Goal: Communication & Community: Answer question/provide support

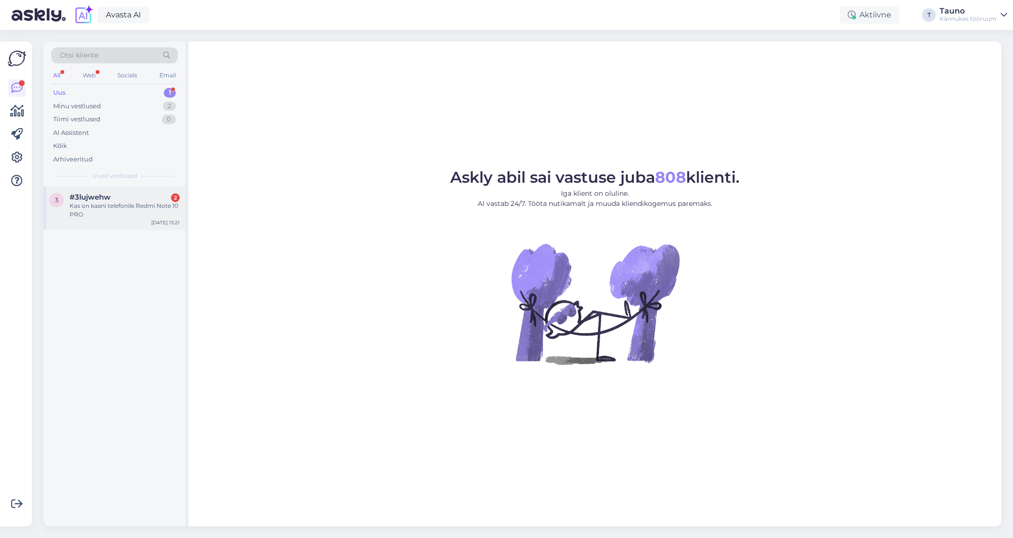
click at [100, 208] on div "Kas on kaani telefonile Redmi Note 10 PRO" at bounding box center [125, 209] width 110 height 17
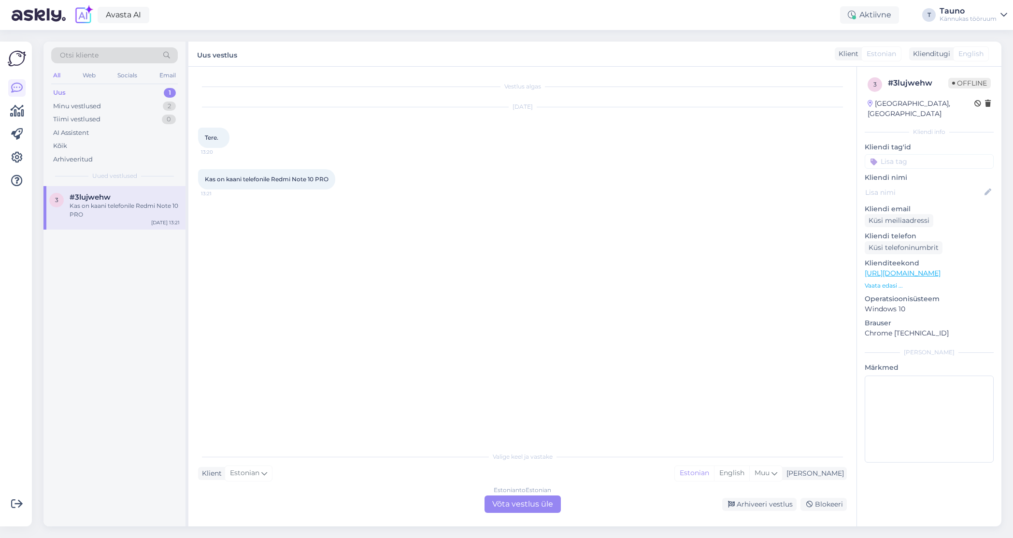
click at [535, 505] on div "Estonian to Estonian Võta vestlus üle" at bounding box center [523, 503] width 76 height 17
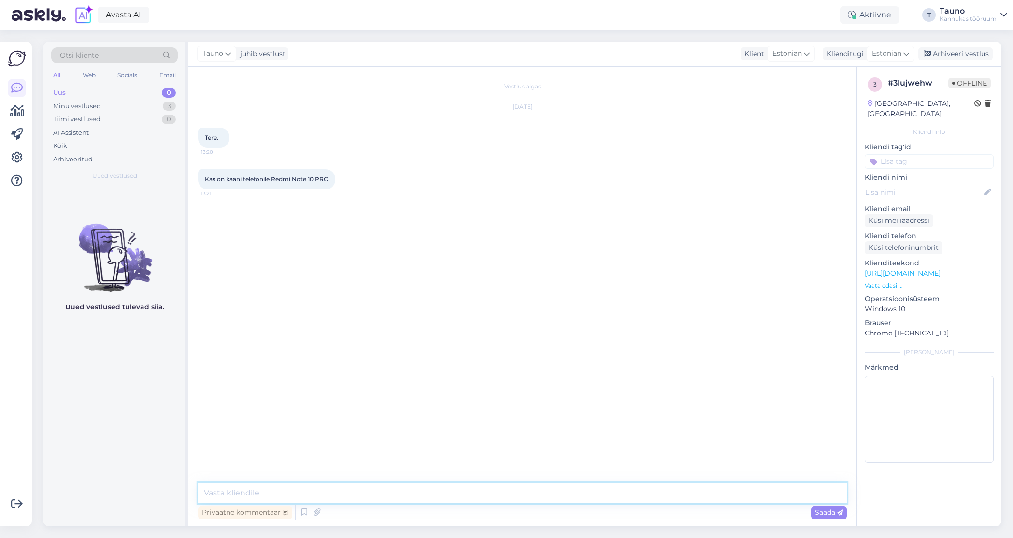
click at [231, 488] on textarea at bounding box center [522, 493] width 649 height 20
drag, startPoint x: 320, startPoint y: 492, endPoint x: 527, endPoint y: 494, distance: 207.2
click at [527, 494] on textarea "Tere! Aitäh meile kirjutamast. Meil on järgi ainult ühte varia" at bounding box center [522, 493] width 649 height 20
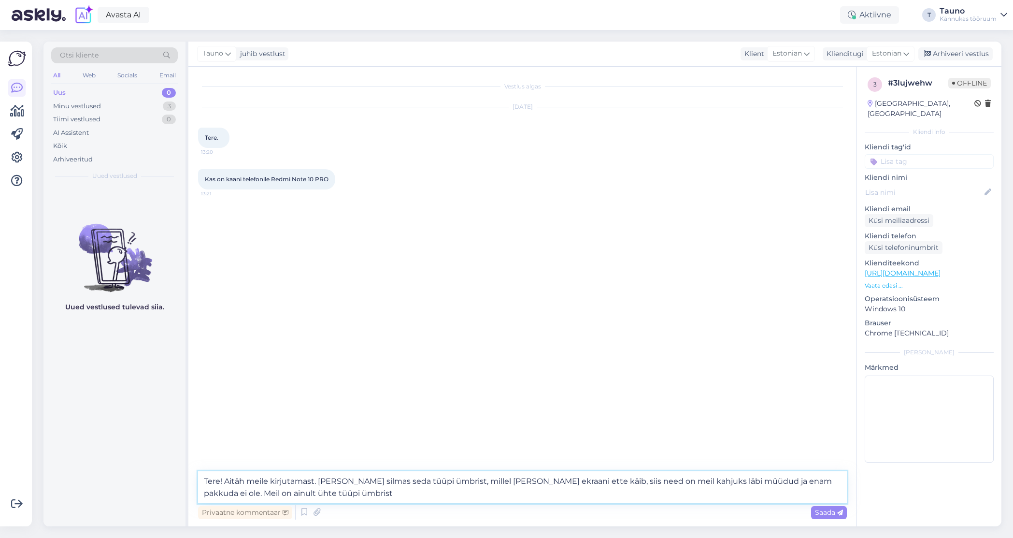
drag, startPoint x: 340, startPoint y: 498, endPoint x: 241, endPoint y: 496, distance: 99.5
click at [241, 496] on textarea "Tere! Aitäh meile kirjutamast. [PERSON_NAME] silmas seda tüüpi ümbrist, millel …" at bounding box center [522, 487] width 649 height 32
click at [680, 480] on textarea "Tere! Aitäh meile kirjutamast. [PERSON_NAME] silmas seda tüüpi ümbrist, millel …" at bounding box center [522, 487] width 649 height 32
drag, startPoint x: 296, startPoint y: 492, endPoint x: 490, endPoint y: 496, distance: 193.7
click at [490, 496] on textarea "Tere! Aitäh meile kirjutamast. [PERSON_NAME] silmas seda tüüpi ümbrist, millel …" at bounding box center [522, 487] width 649 height 32
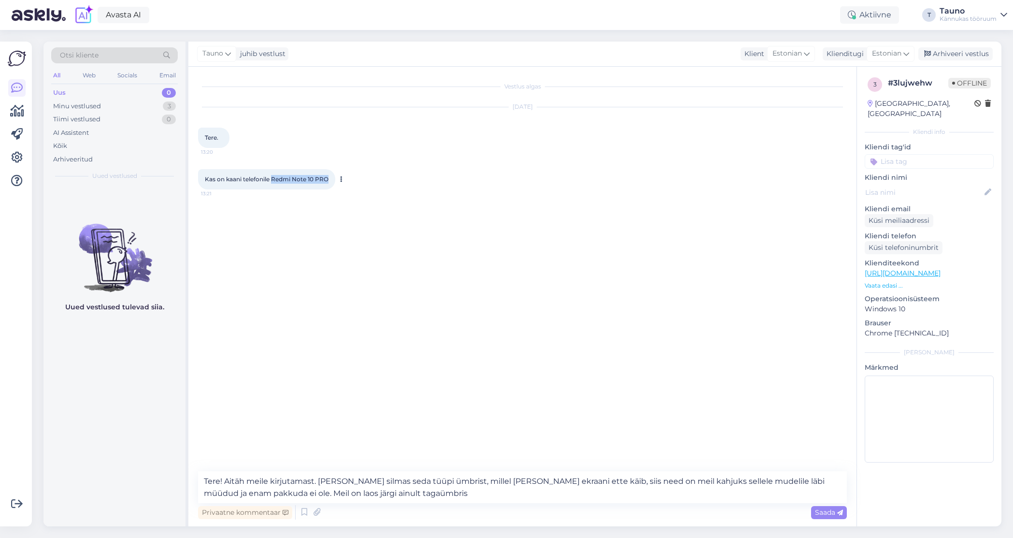
drag, startPoint x: 274, startPoint y: 178, endPoint x: 330, endPoint y: 178, distance: 56.5
click at [330, 178] on div "Kas on kaani telefonile Redmi Note 10 PRO 13:21" at bounding box center [266, 179] width 137 height 20
copy span "Redmi Note 10 PRO"
click at [414, 499] on textarea "Tere! Aitäh meile kirjutamast. [PERSON_NAME] silmas seda tüüpi ümbrist, millel …" at bounding box center [522, 487] width 649 height 32
paste textarea "Redmi Note 10 PRO"
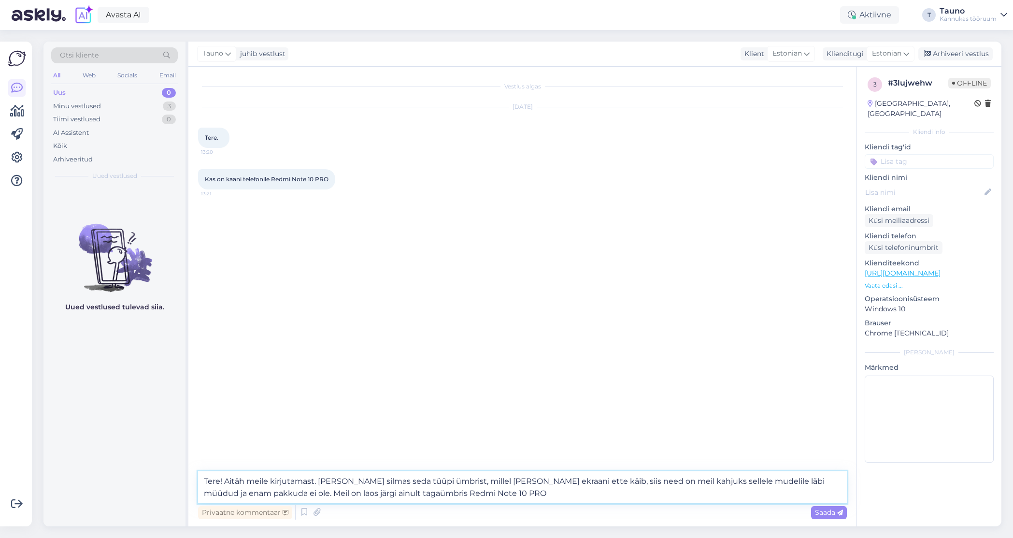
click at [354, 493] on textarea "Tere! Aitäh meile kirjutamast. [PERSON_NAME] silmas seda tüüpi ümbrist, millel …" at bounding box center [522, 487] width 649 height 32
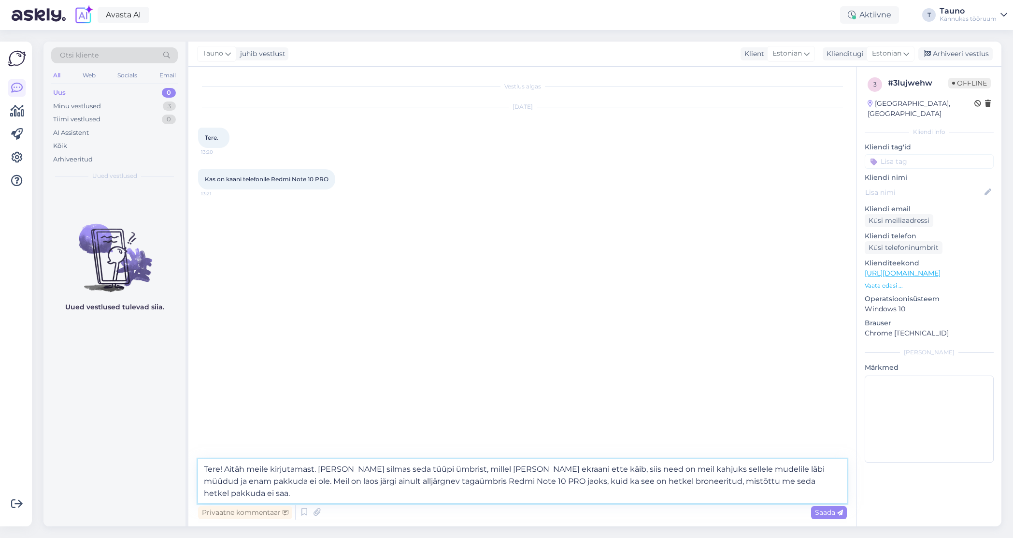
paste textarea "Redmi Note 10 PRO"
click at [600, 481] on textarea "Tere! Aitäh meile kirjutamast. [PERSON_NAME] silmas seda tüüpi ümbrist, millel …" at bounding box center [522, 481] width 649 height 44
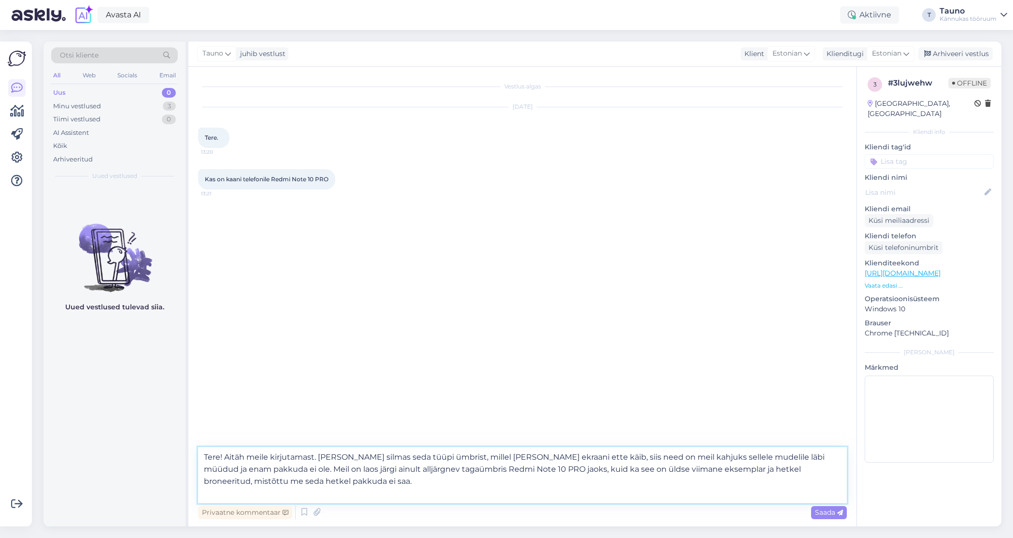
click at [240, 481] on textarea "Tere! Aitäh meile kirjutamast. [PERSON_NAME] silmas seda tüüpi ümbrist, millel …" at bounding box center [522, 475] width 649 height 56
drag, startPoint x: 318, startPoint y: 481, endPoint x: 209, endPoint y: 483, distance: 109.7
click at [205, 481] on textarea "Tere! Aitäh meile kirjutamast. [PERSON_NAME] silmas seda tüüpi ümbrist, millel …" at bounding box center [522, 475] width 649 height 56
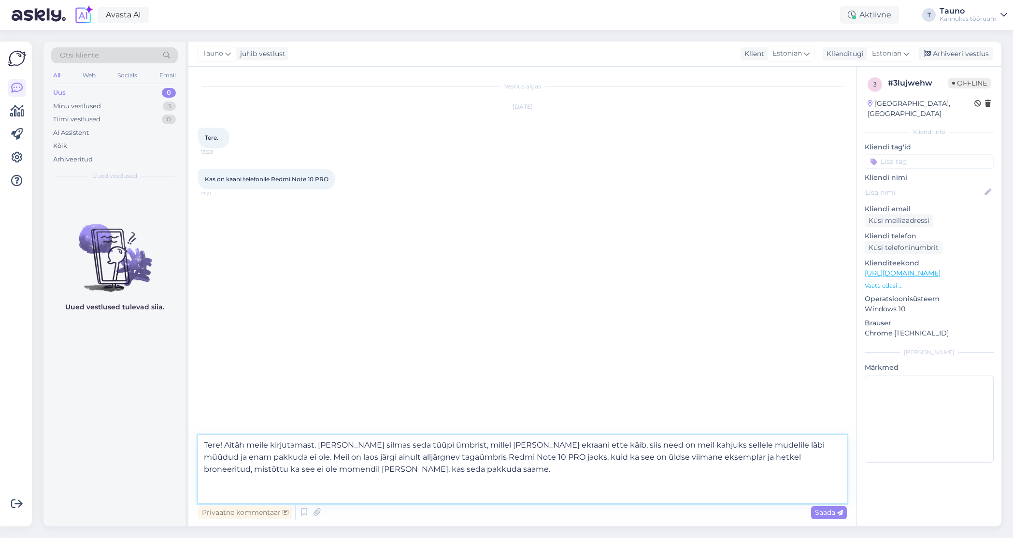
paste textarea "[URL][DOMAIN_NAME]"
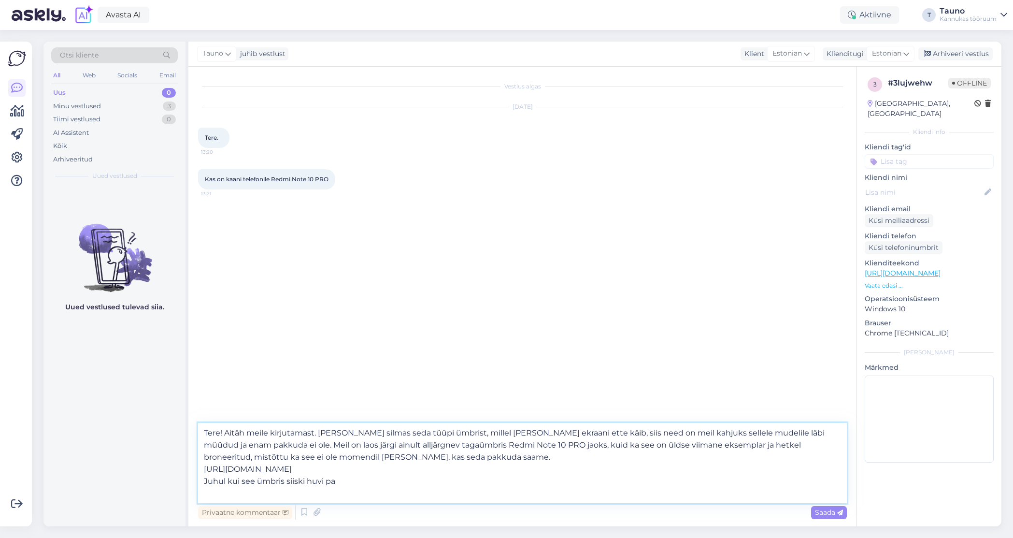
click at [257, 480] on textarea "Tere! Aitäh meile kirjutamast. [PERSON_NAME] silmas seda tüüpi ümbrist, millel …" at bounding box center [522, 463] width 649 height 80
click at [395, 433] on textarea "Tere! Aitäh meile kirjutamast. [PERSON_NAME] silmas seda tüüpi ümbrist, millel …" at bounding box center [522, 463] width 649 height 80
click at [338, 456] on textarea "Tere! Aitäh meile kirjutamast. [PERSON_NAME] silmas sellist tüüpi ümbrist, mill…" at bounding box center [522, 463] width 649 height 80
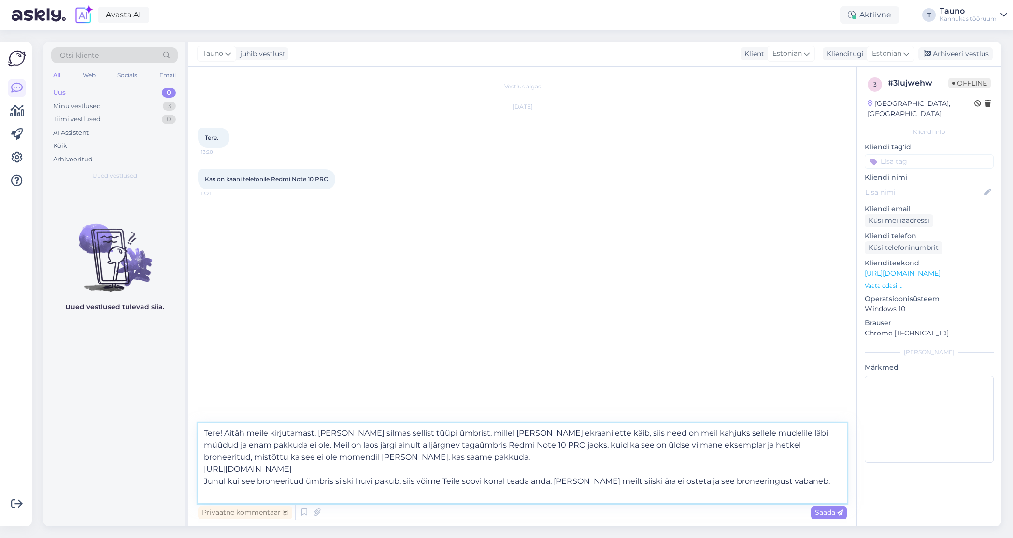
click at [811, 482] on textarea "Tere! Aitäh meile kirjutamast. [PERSON_NAME] silmas sellist tüüpi ümbrist, mill…" at bounding box center [522, 463] width 649 height 80
type textarea "Tere! Aitäh meile kirjutamast. [PERSON_NAME] silmas sellist tüüpi ümbrist, mill…"
click at [822, 512] on span "Saada" at bounding box center [829, 512] width 28 height 9
